Goal: Task Accomplishment & Management: Manage account settings

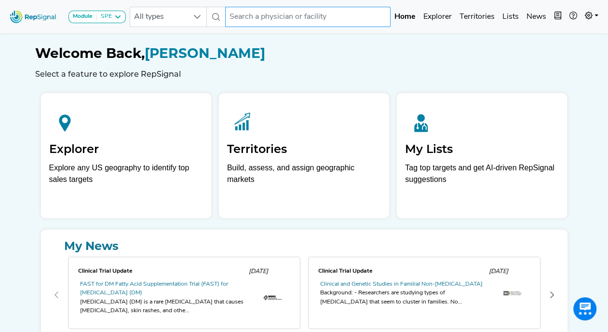
click at [317, 14] on input "text" at bounding box center [307, 17] width 165 height 20
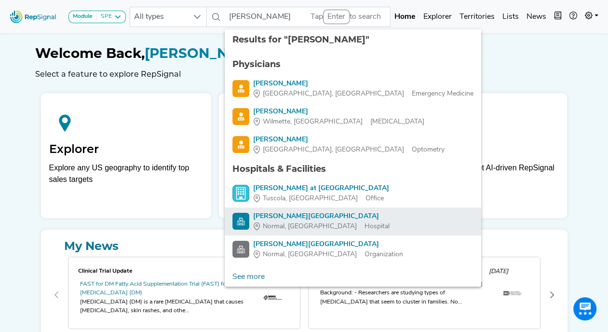
click at [305, 215] on div "[PERSON_NAME][GEOGRAPHIC_DATA]" at bounding box center [321, 216] width 136 height 10
type input "[PERSON_NAME][GEOGRAPHIC_DATA]"
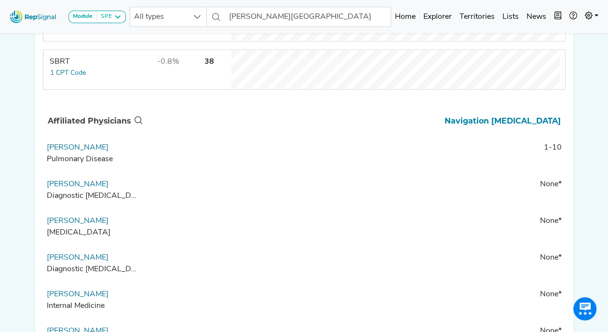
scroll to position [565, 0]
click at [61, 150] on link "[PERSON_NAME]" at bounding box center [78, 148] width 62 height 8
click at [62, 150] on link "[PERSON_NAME]" at bounding box center [78, 148] width 62 height 8
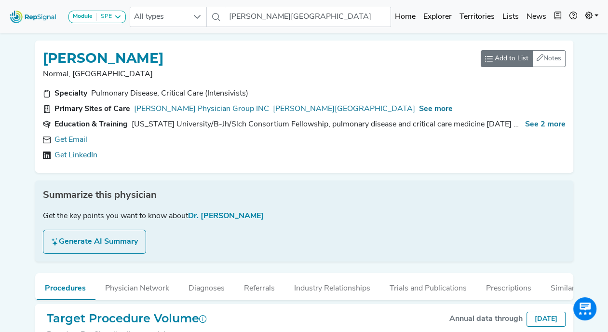
click at [507, 58] on span "Add to List" at bounding box center [512, 59] width 34 height 10
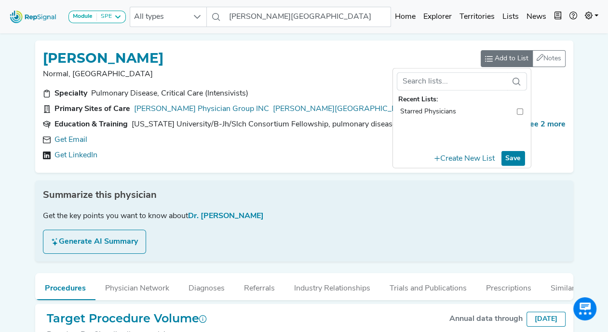
click at [519, 107] on input "toolbar" at bounding box center [520, 112] width 6 height 10
checkbox input "true"
click at [465, 154] on button "Create New List" at bounding box center [464, 158] width 69 height 16
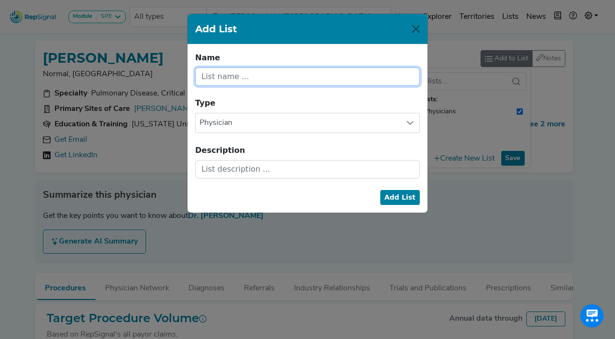
click at [276, 76] on input "text" at bounding box center [307, 77] width 225 height 18
type input "[PERSON_NAME]"
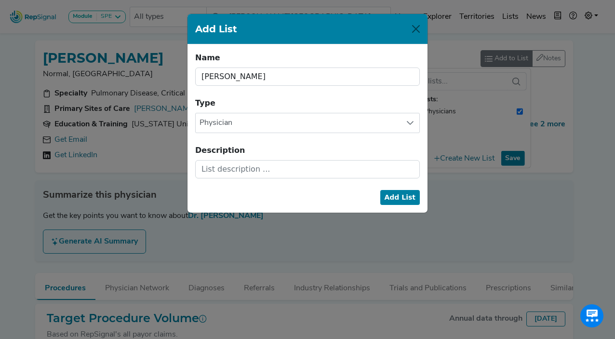
click at [405, 192] on button "Add List" at bounding box center [401, 197] width 40 height 15
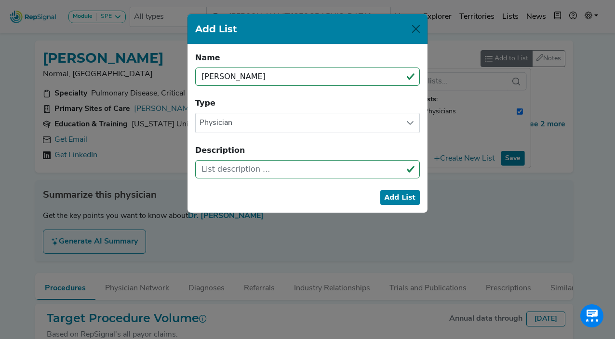
checkbox input "true"
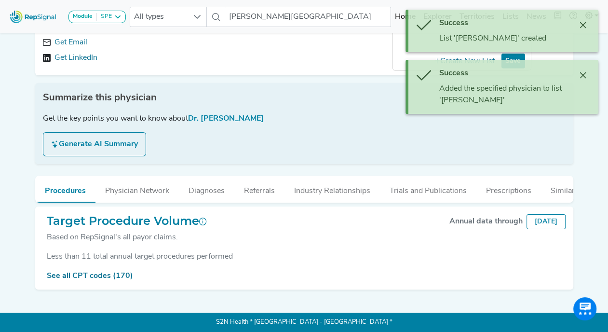
scroll to position [104, 0]
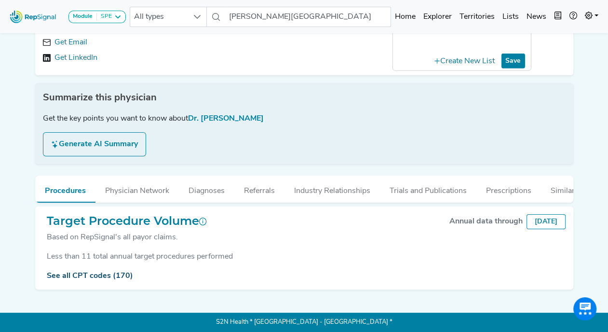
click at [101, 272] on link "See all CPT codes (170)" at bounding box center [90, 276] width 86 height 8
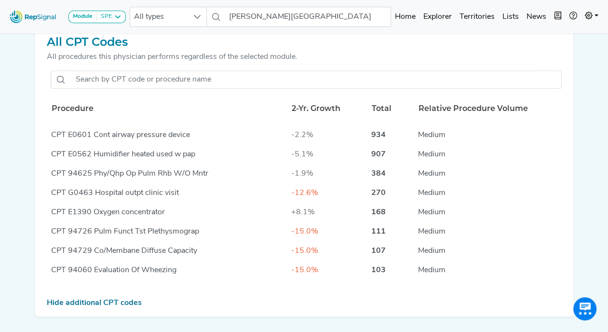
scroll to position [0, 0]
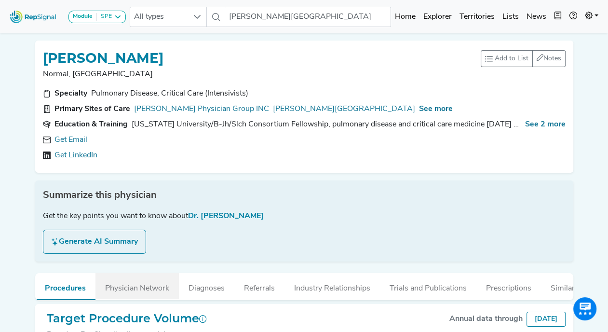
click at [145, 287] on button "Physician Network" at bounding box center [136, 286] width 83 height 26
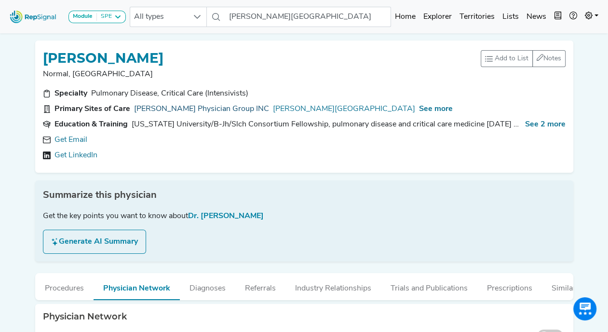
click at [209, 105] on link "[PERSON_NAME] Physician Group INC" at bounding box center [201, 109] width 135 height 12
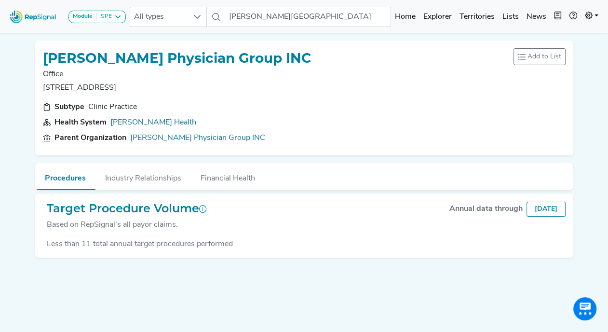
click at [300, 169] on ul "Procedures Industry Relationships Financial Health" at bounding box center [304, 176] width 538 height 27
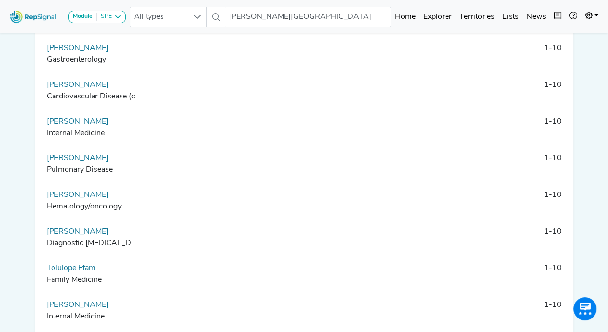
scroll to position [139, 0]
click at [69, 162] on link "[PERSON_NAME]" at bounding box center [78, 158] width 62 height 8
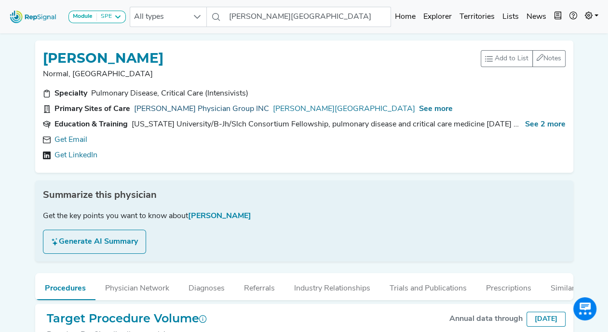
click at [189, 104] on link "[PERSON_NAME] Physician Group INC" at bounding box center [201, 109] width 135 height 12
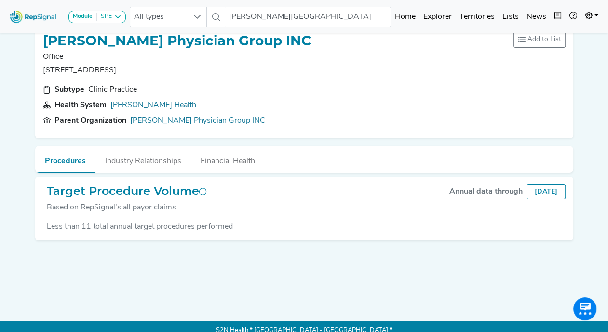
scroll to position [31, 0]
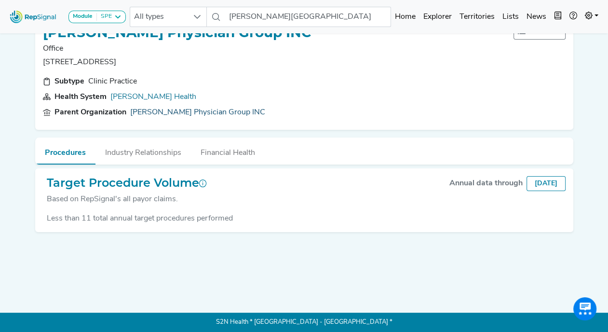
click at [185, 107] on link "[PERSON_NAME] Physician Group INC" at bounding box center [197, 113] width 135 height 12
